Goal: Task Accomplishment & Management: Use online tool/utility

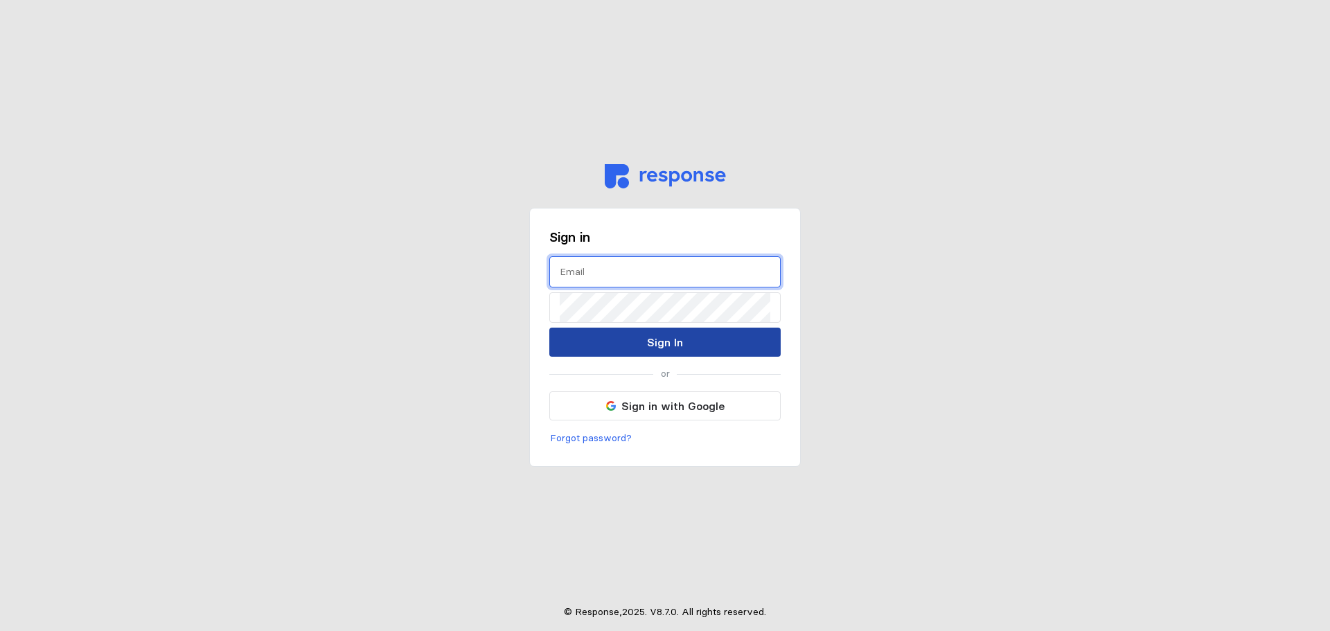
type input "[EMAIL_ADDRESS][PERSON_NAME][DOMAIN_NAME]"
click at [612, 345] on button "Sign In" at bounding box center [664, 342] width 231 height 29
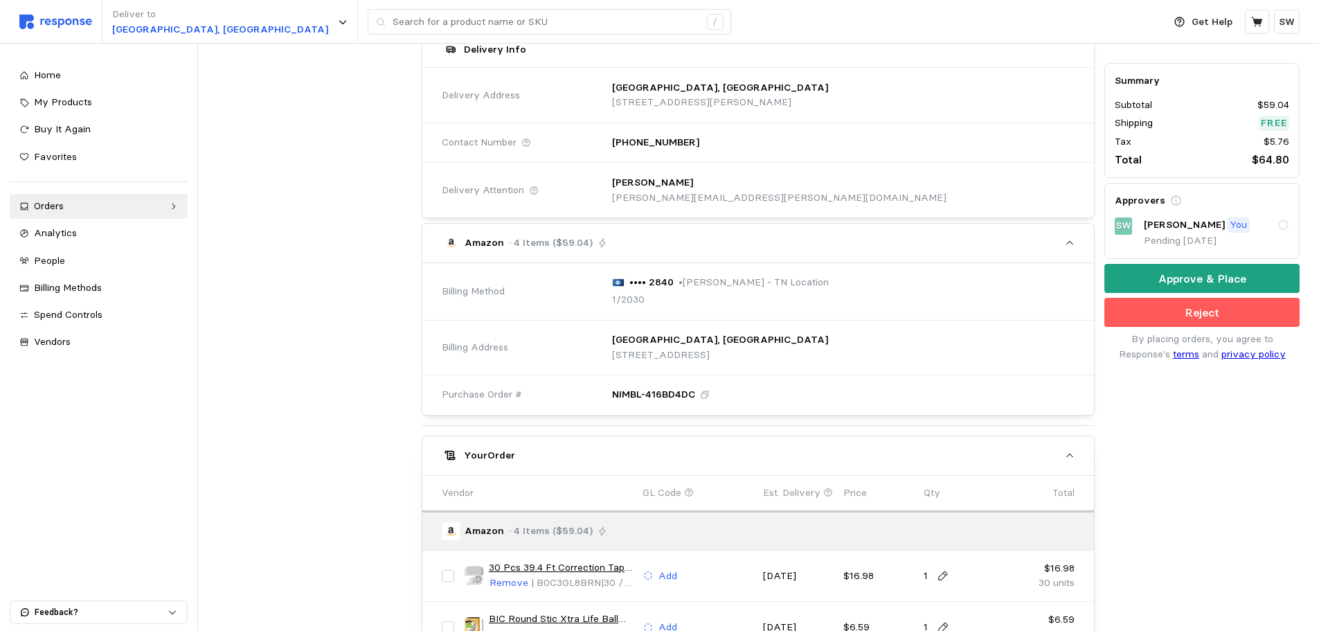
scroll to position [573, 0]
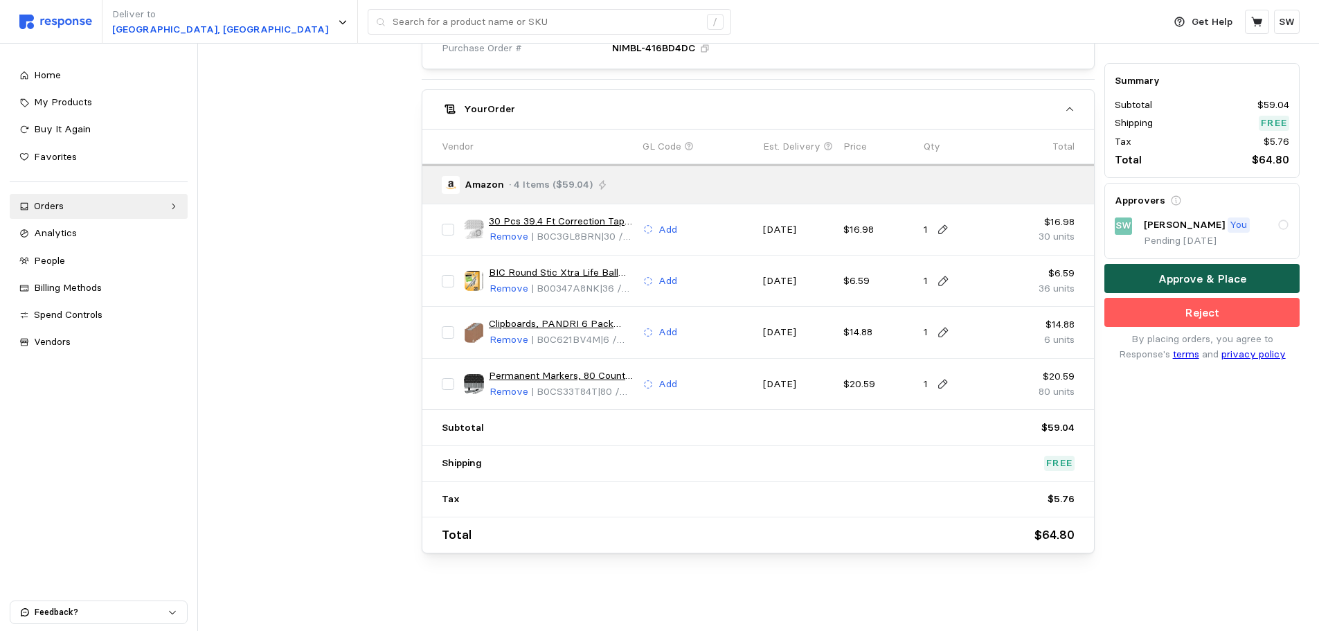
click at [1229, 273] on p "Approve & Place" at bounding box center [1203, 278] width 88 height 17
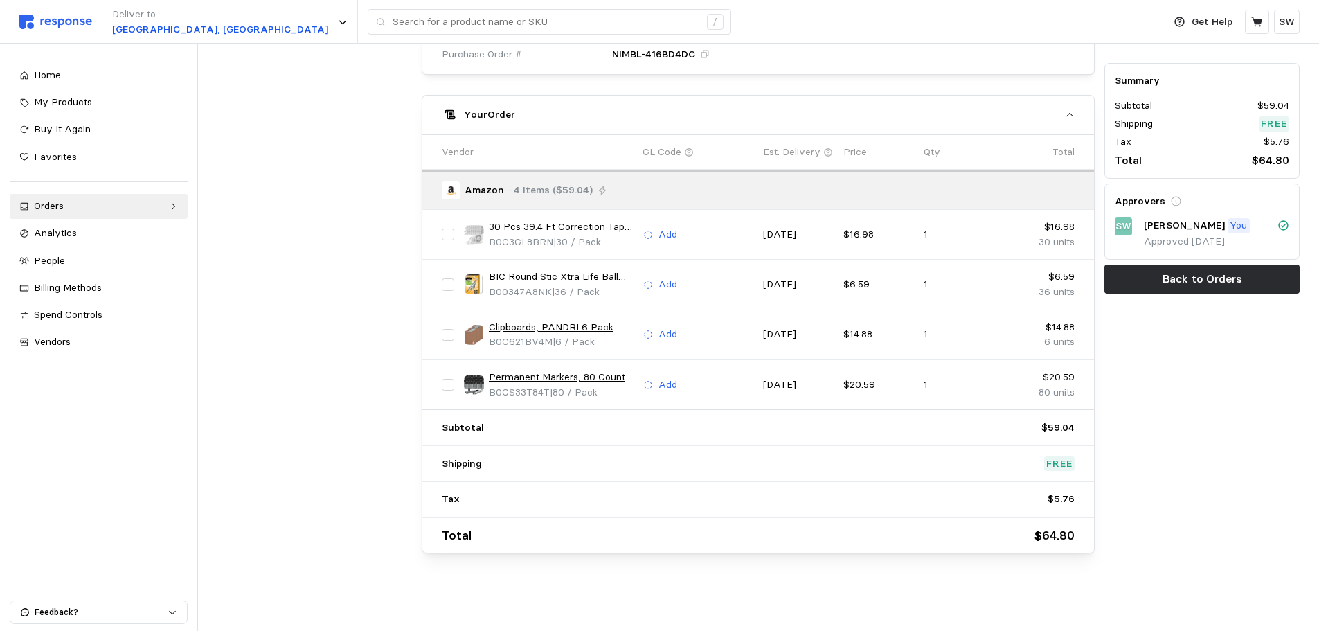
scroll to position [0, 0]
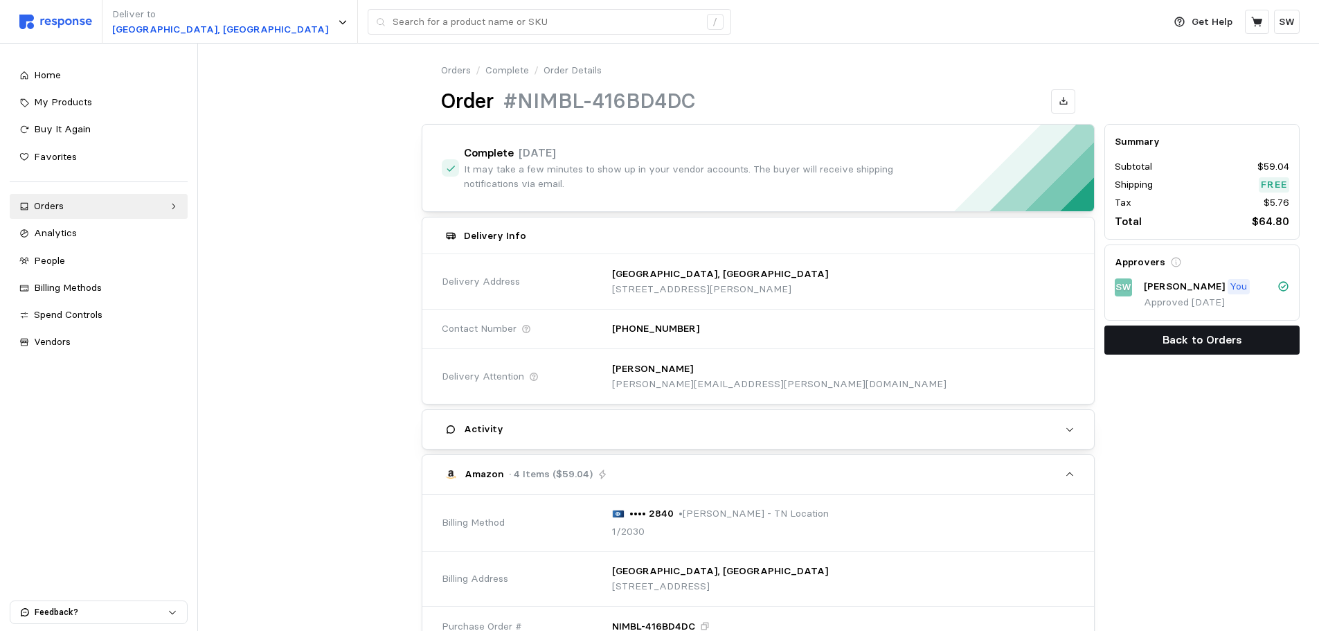
click at [1175, 337] on p "Back to Orders" at bounding box center [1203, 339] width 80 height 17
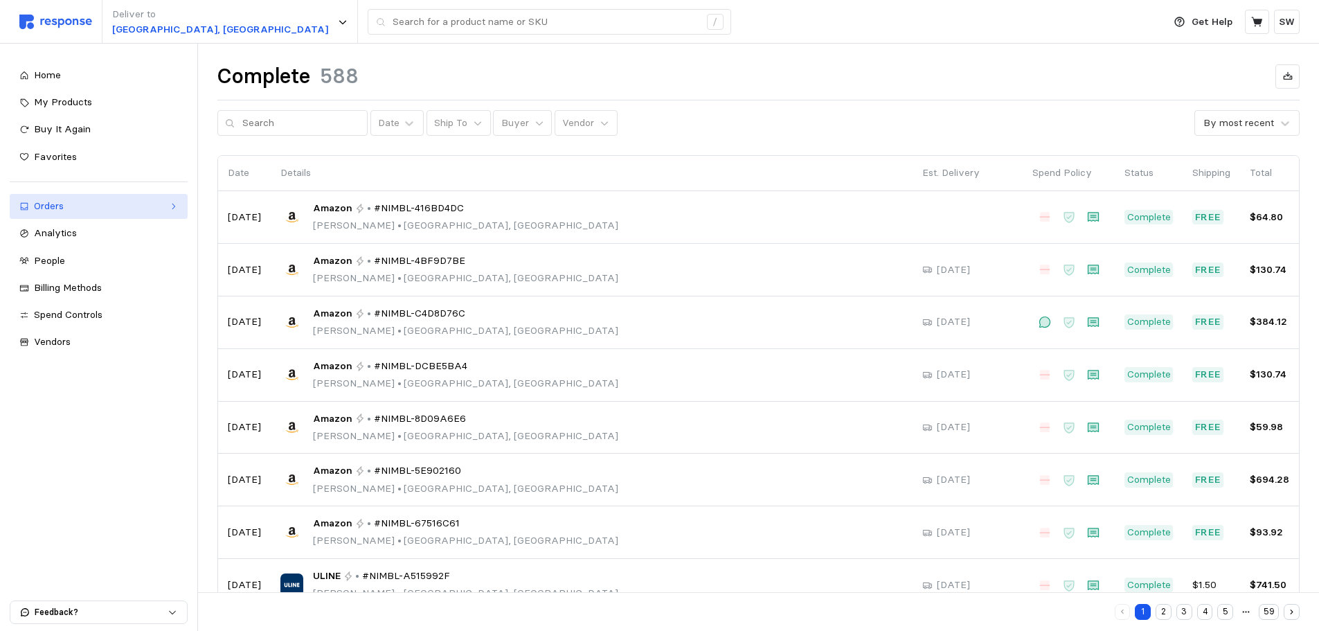
click at [103, 208] on div "Orders" at bounding box center [99, 206] width 130 height 15
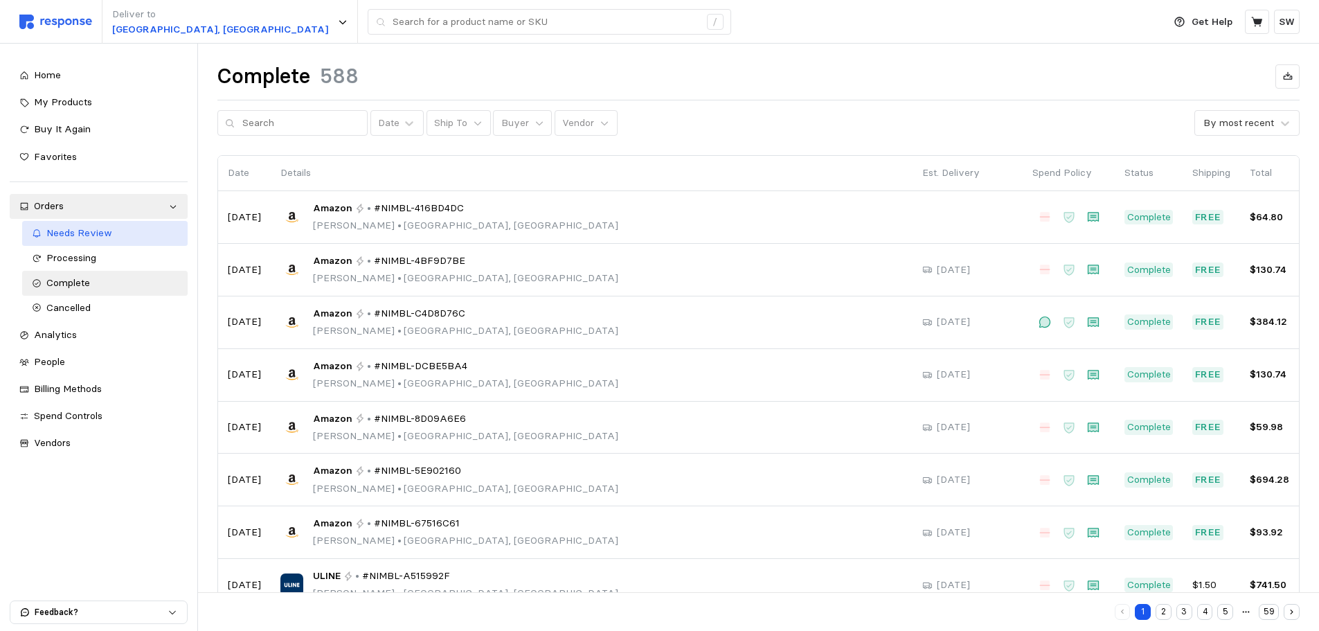
click at [84, 232] on span "Needs Review" at bounding box center [79, 232] width 66 height 12
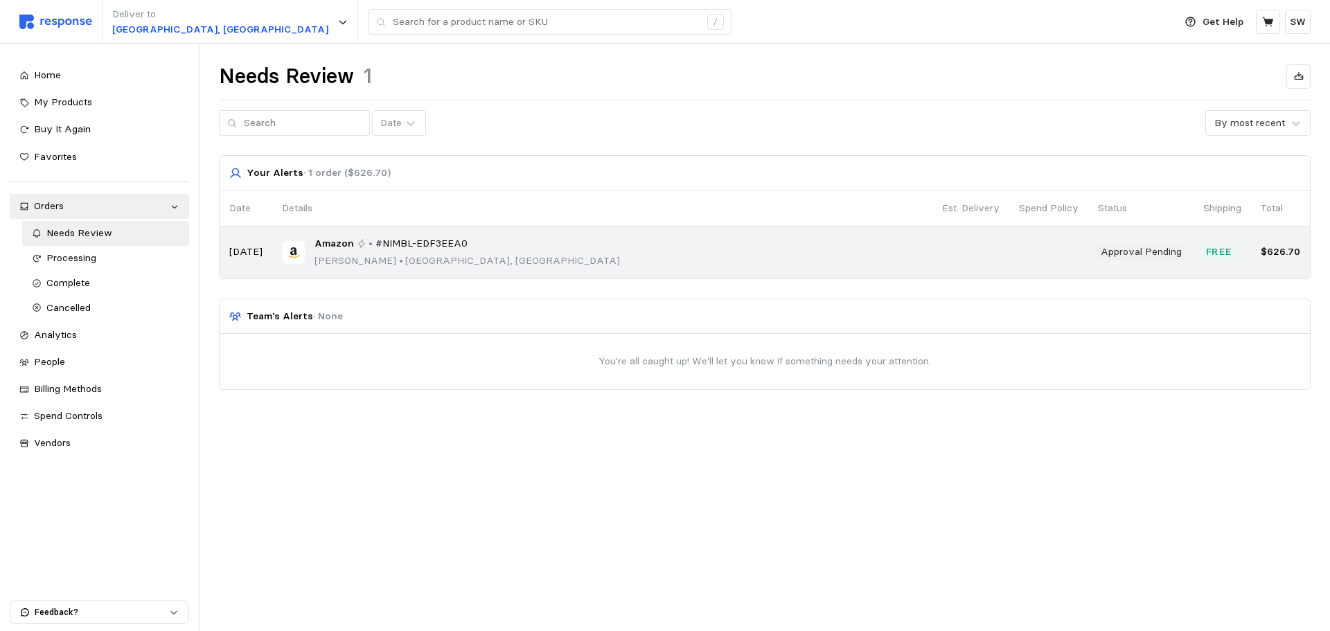
click at [531, 237] on div "Amazon • #NIMBL-EDF3EEA0 [PERSON_NAME] • [GEOGRAPHIC_DATA], [GEOGRAPHIC_DATA]" at bounding box center [602, 252] width 641 height 33
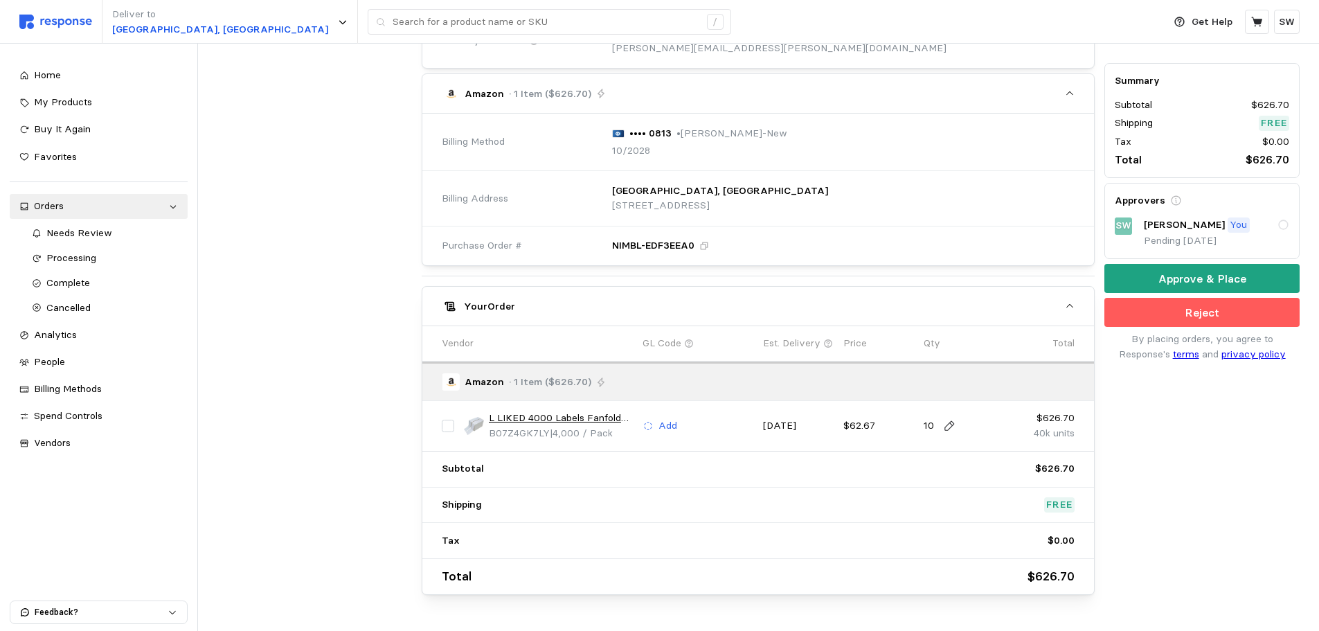
scroll to position [457, 0]
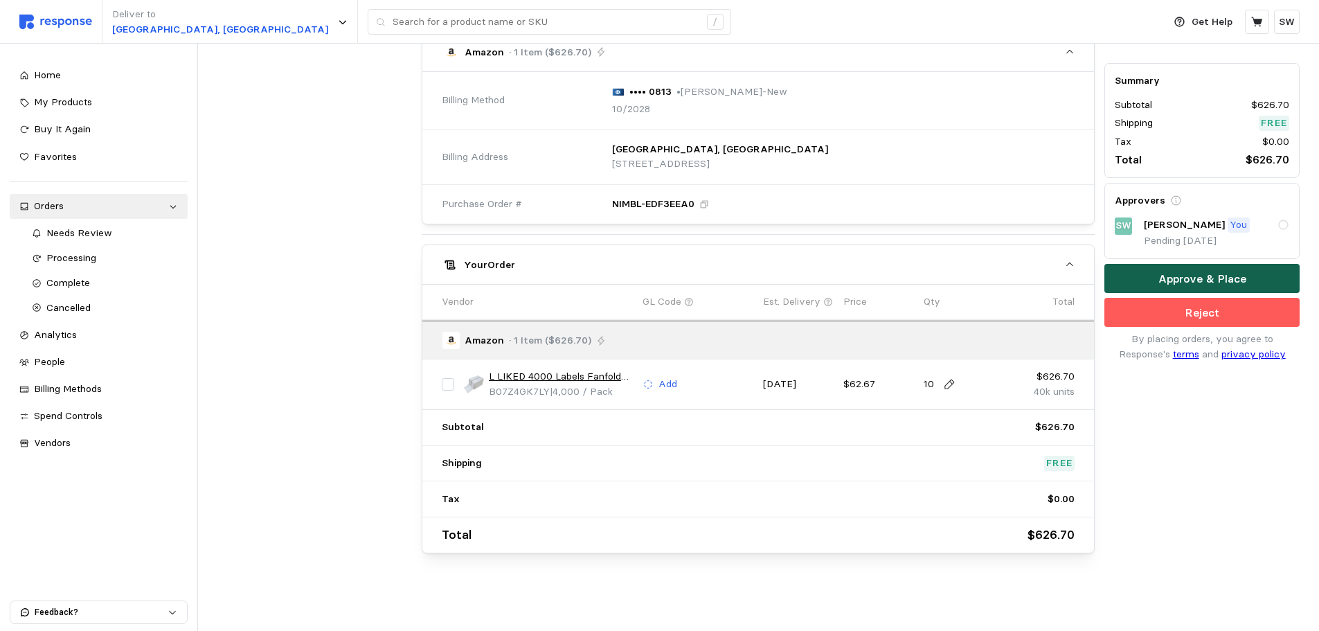
click at [1141, 278] on button "Approve & Place" at bounding box center [1202, 279] width 195 height 29
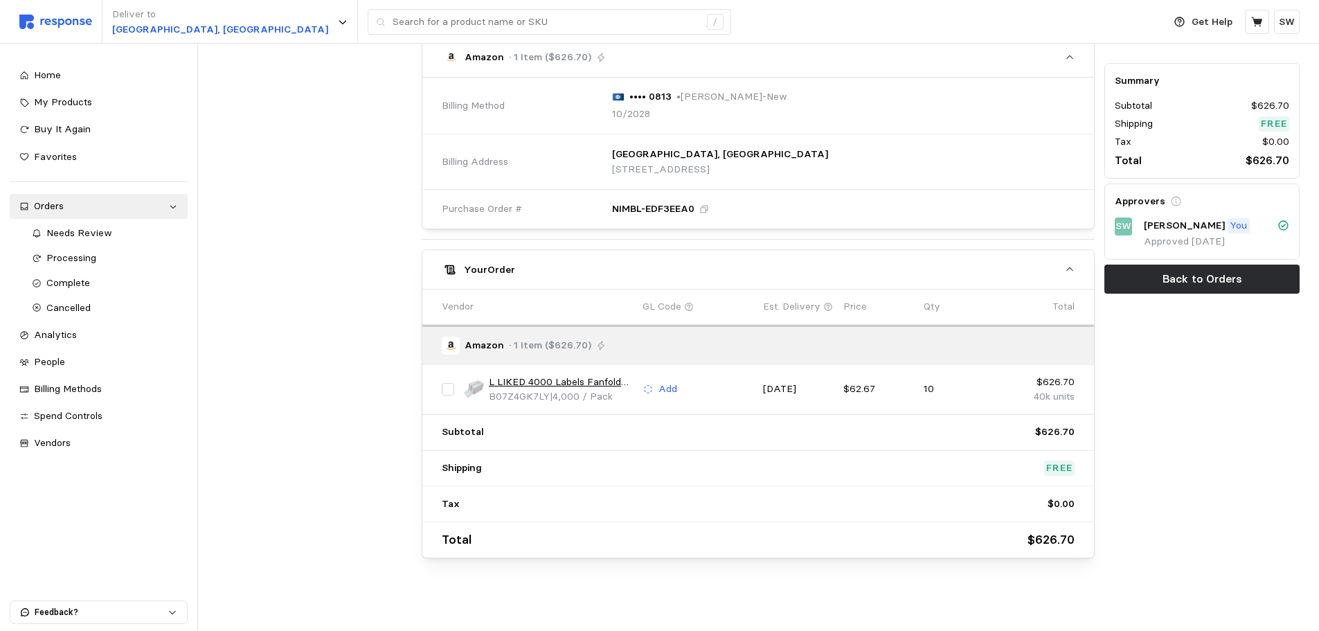
scroll to position [0, 0]
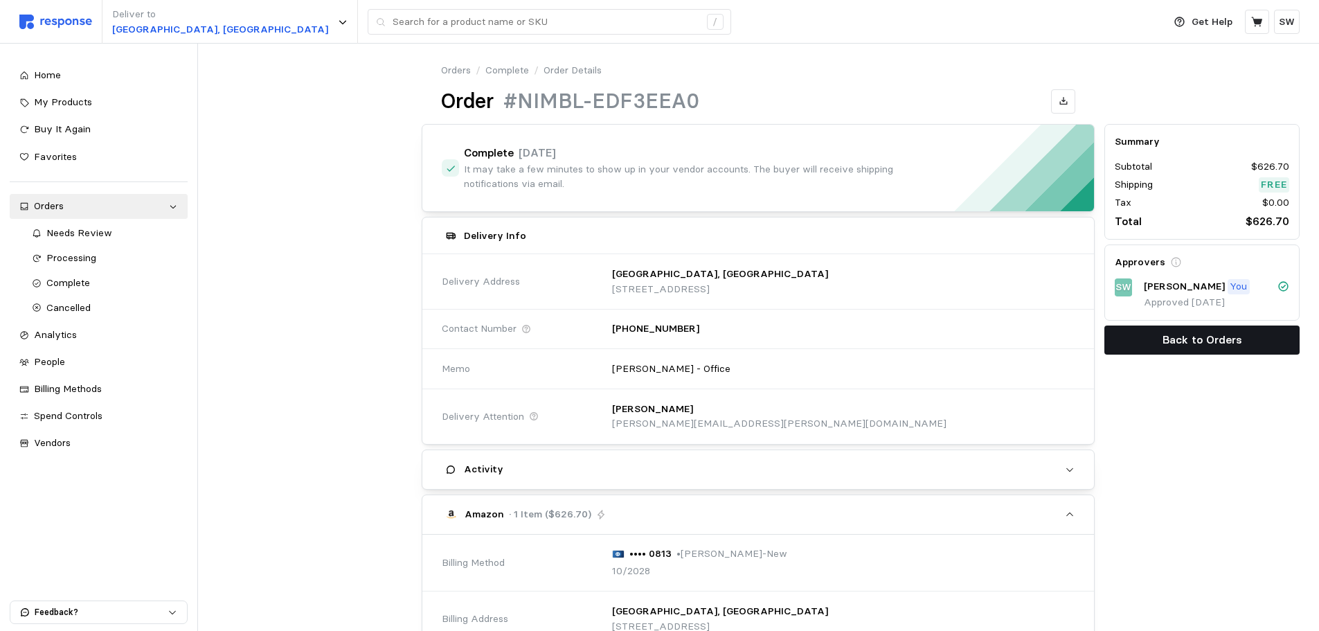
click at [1164, 346] on p "Back to Orders" at bounding box center [1203, 339] width 80 height 17
